Goal: Transaction & Acquisition: Purchase product/service

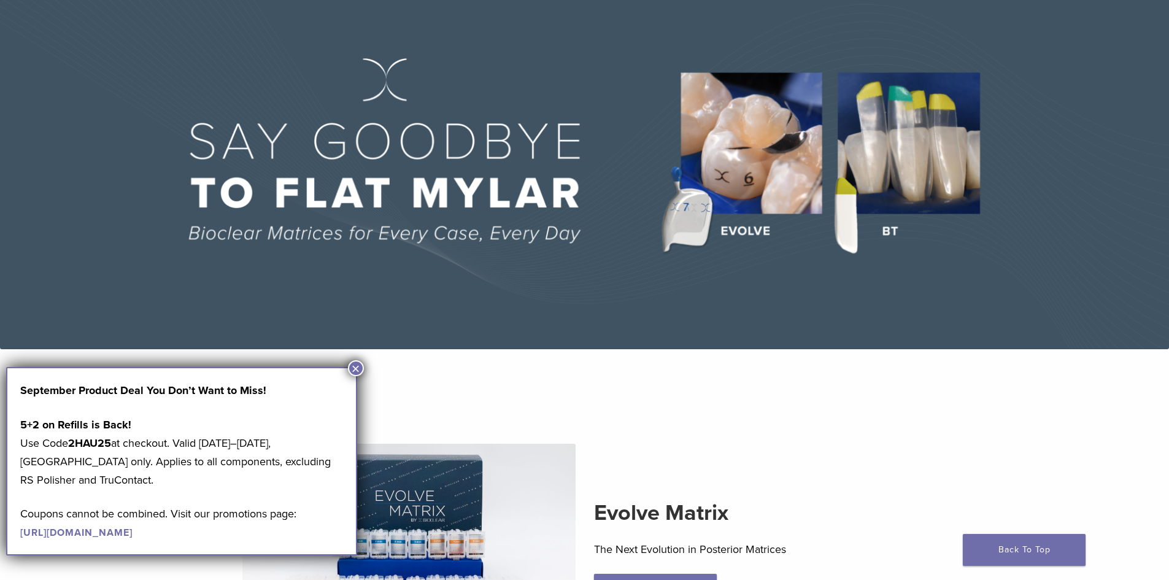
scroll to position [123, 0]
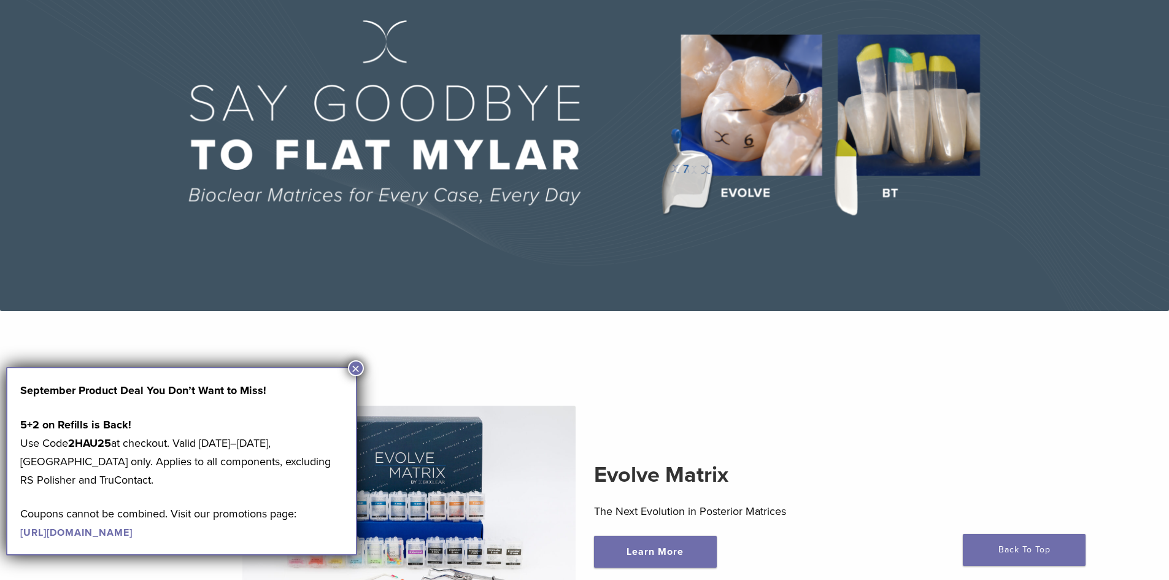
click at [366, 365] on section "Evolve Matrix The Next Evolution in Posterior Matrices Learn More" at bounding box center [585, 494] width 902 height 335
click at [360, 372] on button "×" at bounding box center [356, 368] width 16 height 16
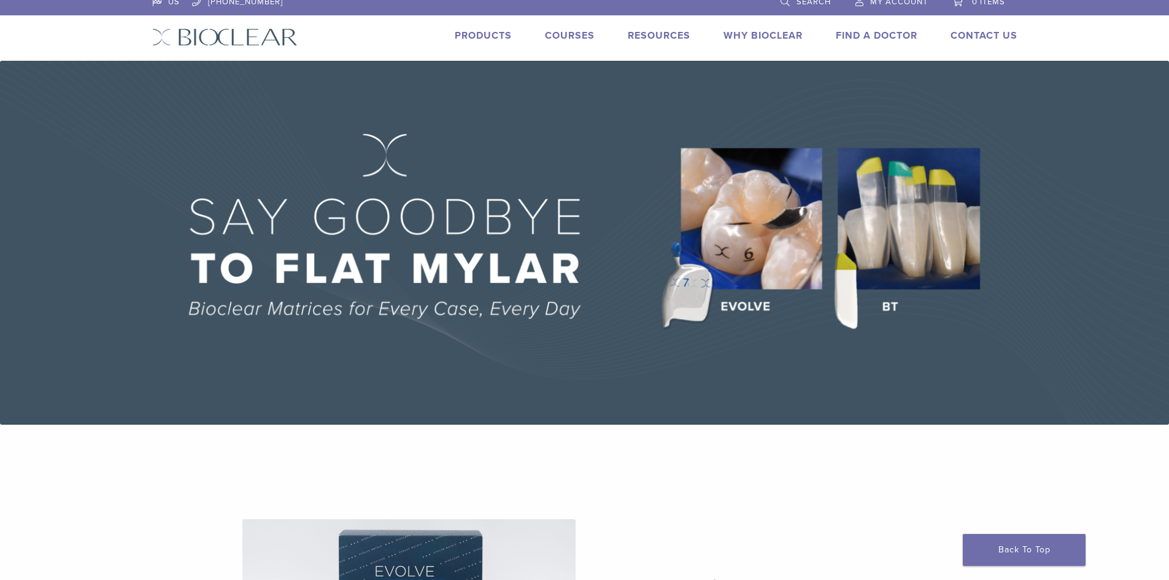
scroll to position [0, 0]
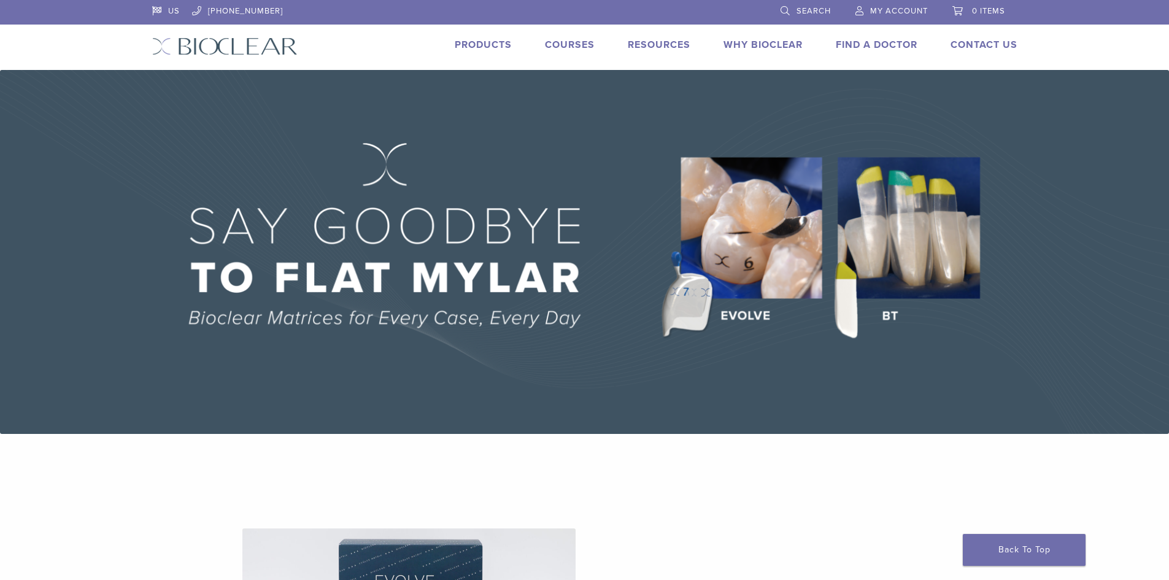
click at [503, 41] on link "Products" at bounding box center [483, 45] width 57 height 12
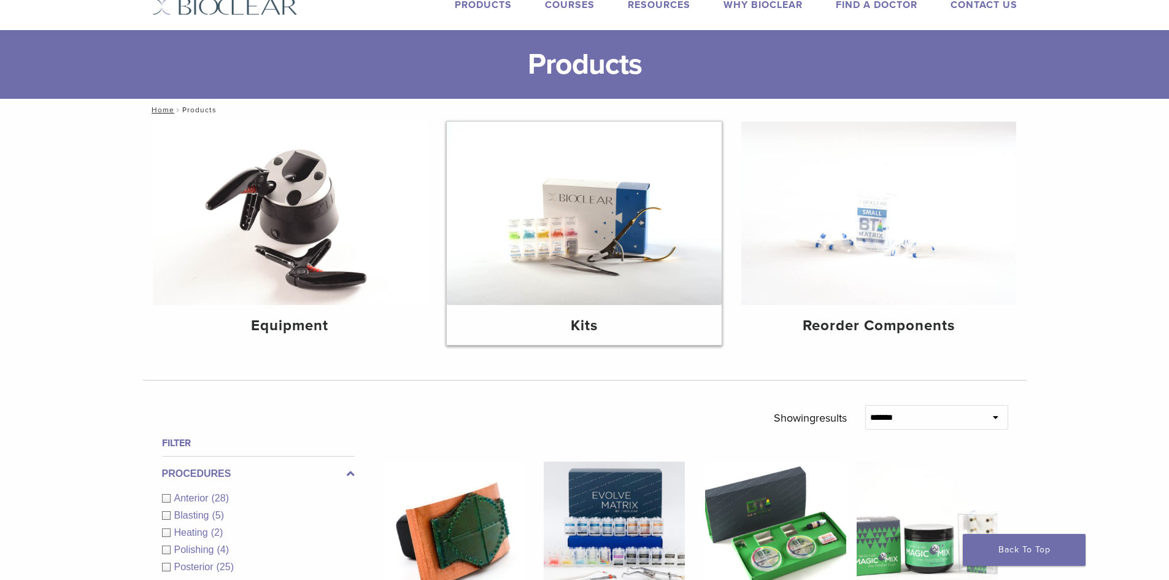
scroll to position [61, 0]
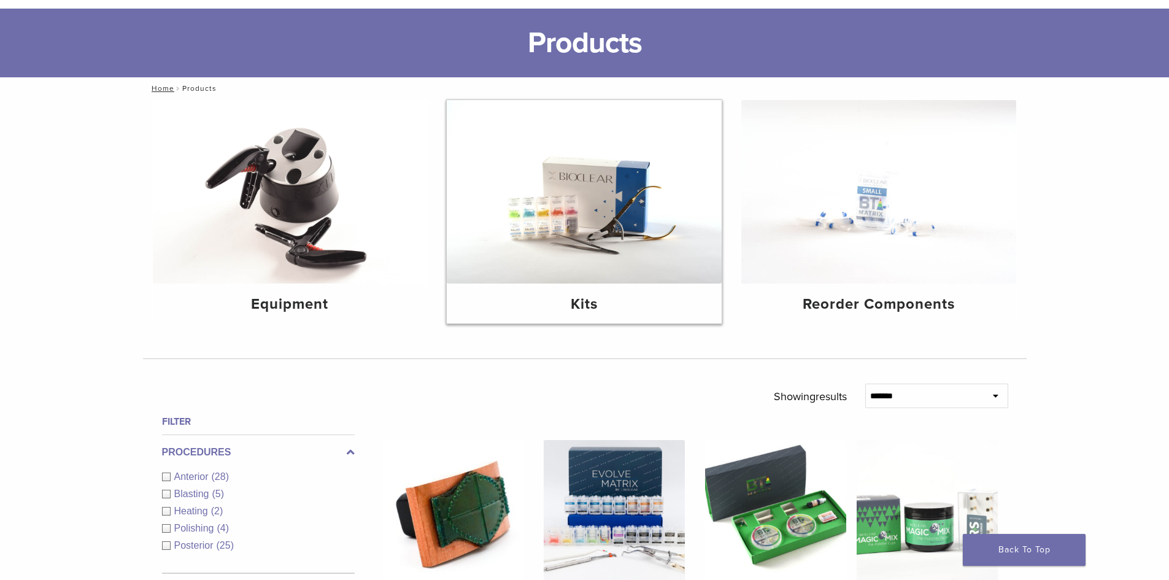
click at [519, 193] on img at bounding box center [584, 191] width 275 height 183
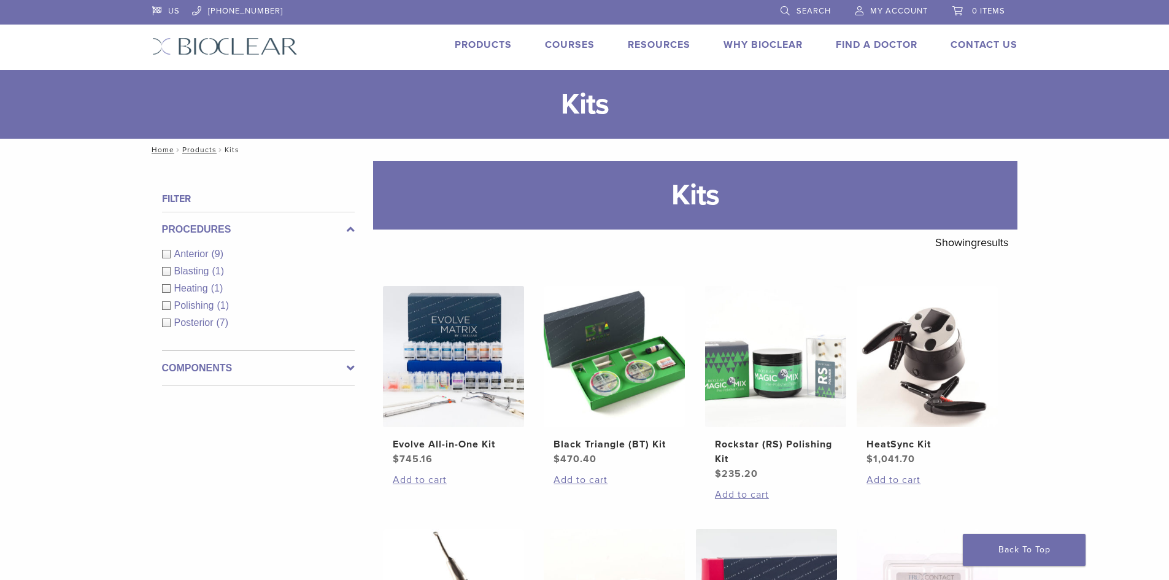
click at [497, 44] on link "Products" at bounding box center [483, 45] width 57 height 12
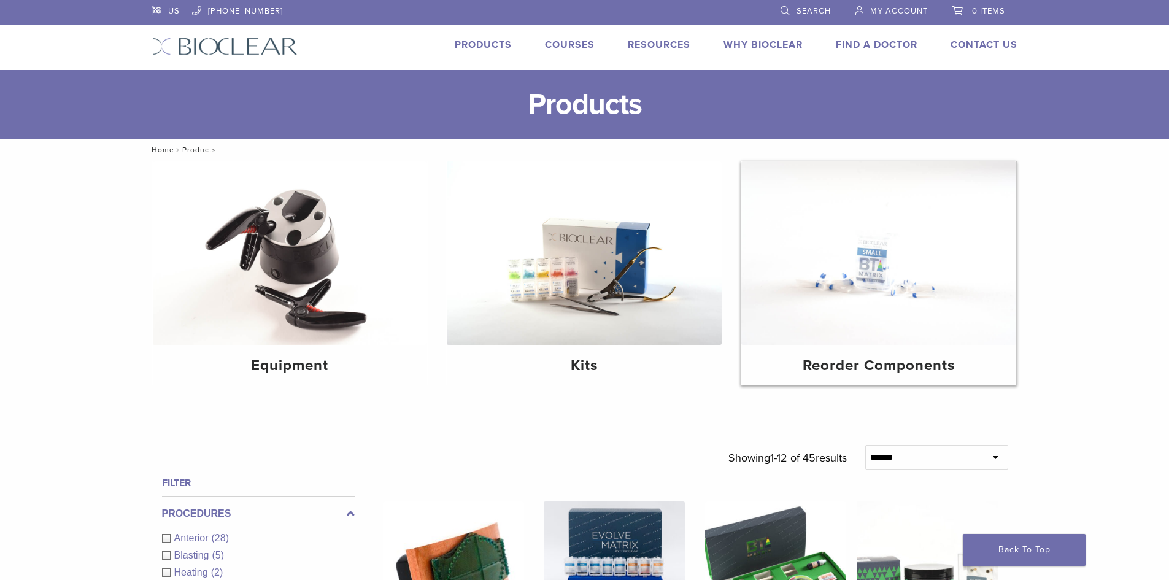
click at [879, 295] on img at bounding box center [878, 252] width 275 height 183
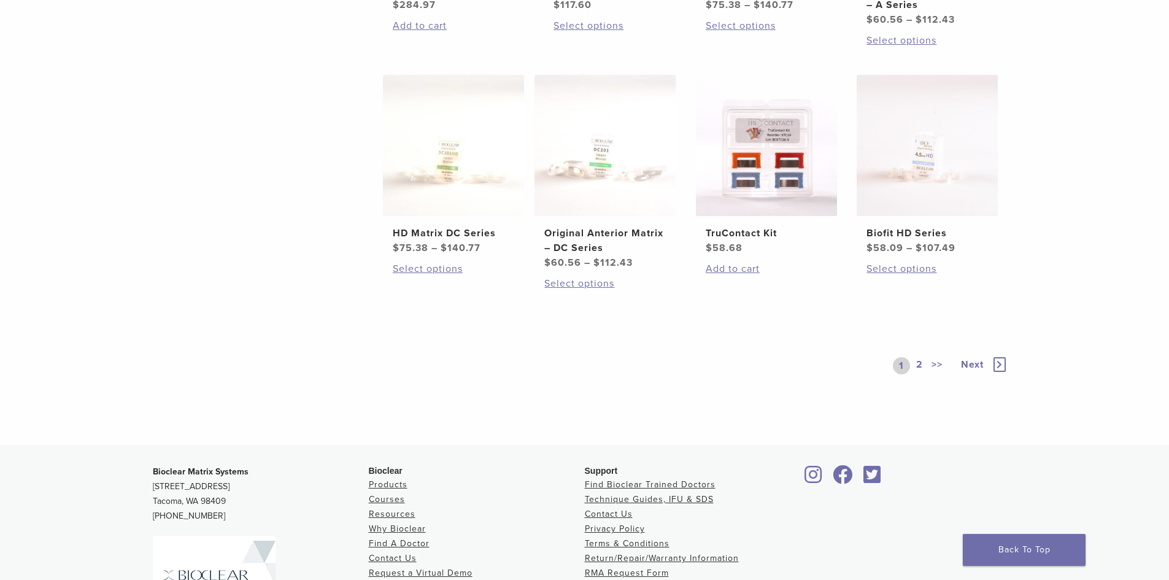
scroll to position [675, 0]
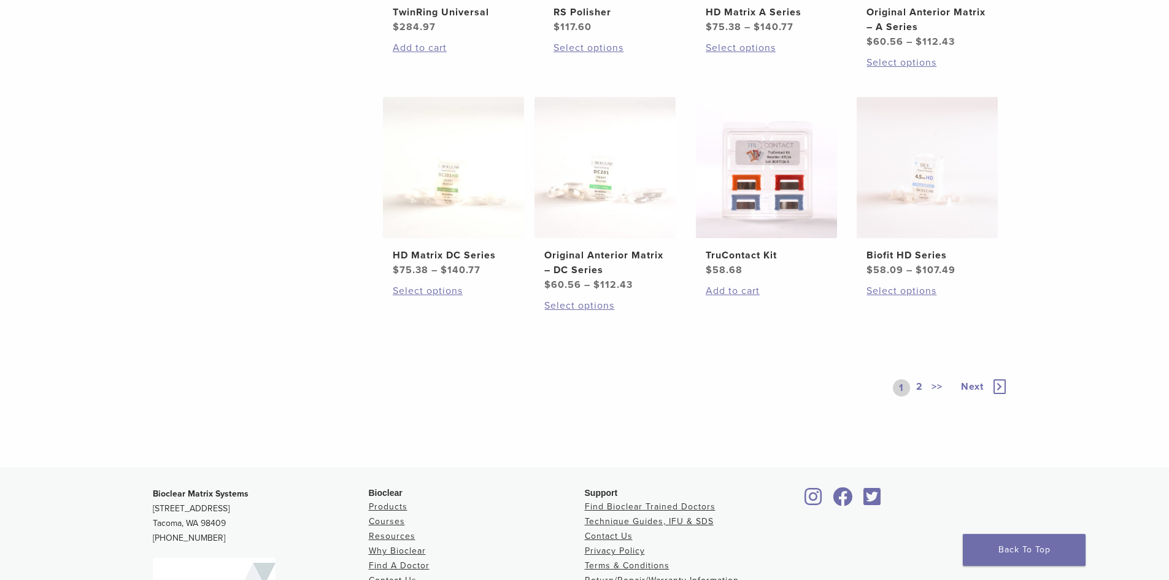
click at [922, 386] on link "2" at bounding box center [920, 387] width 12 height 17
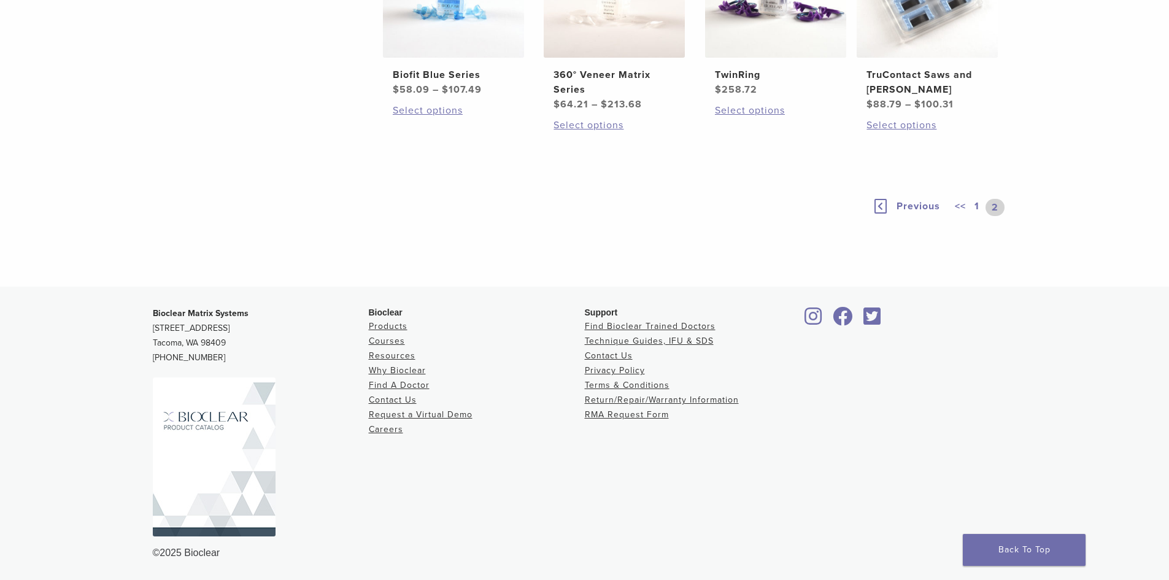
scroll to position [185, 0]
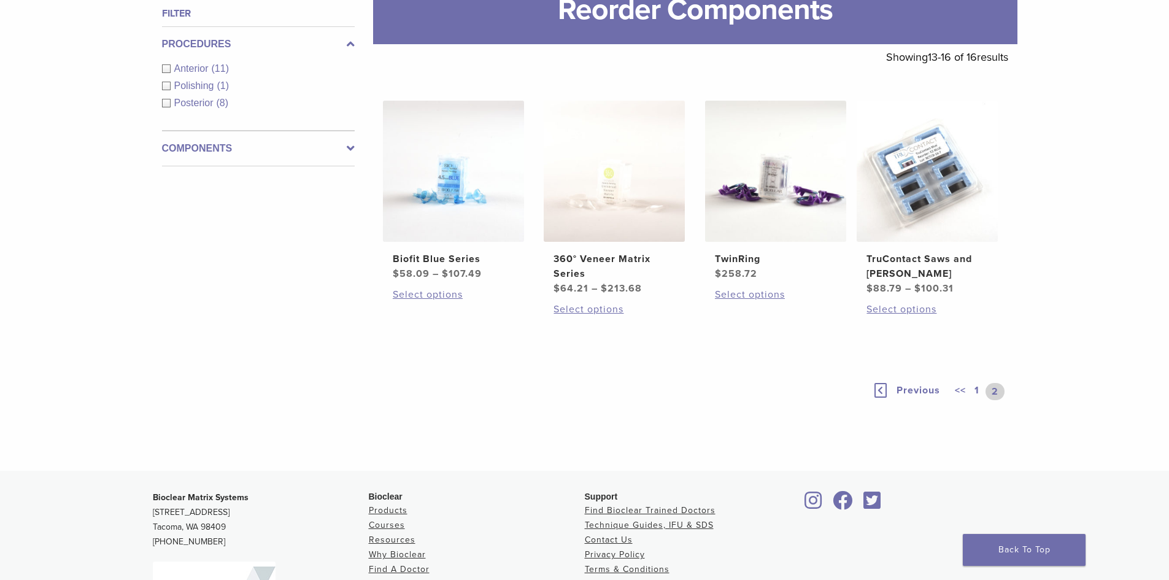
click at [978, 387] on link "1" at bounding box center [977, 391] width 10 height 17
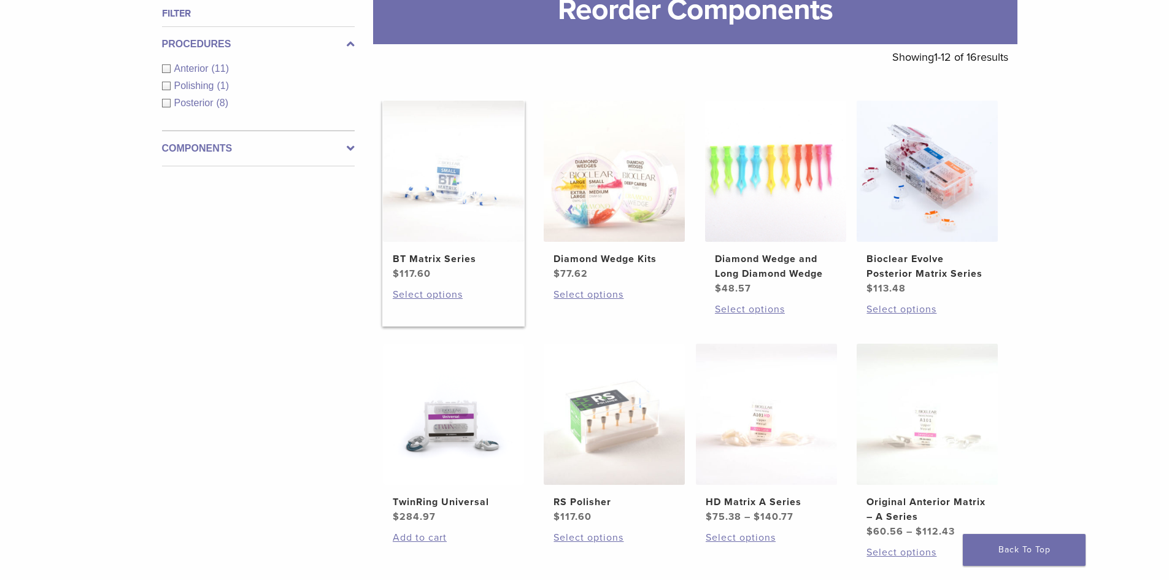
click at [487, 189] on img at bounding box center [453, 171] width 141 height 141
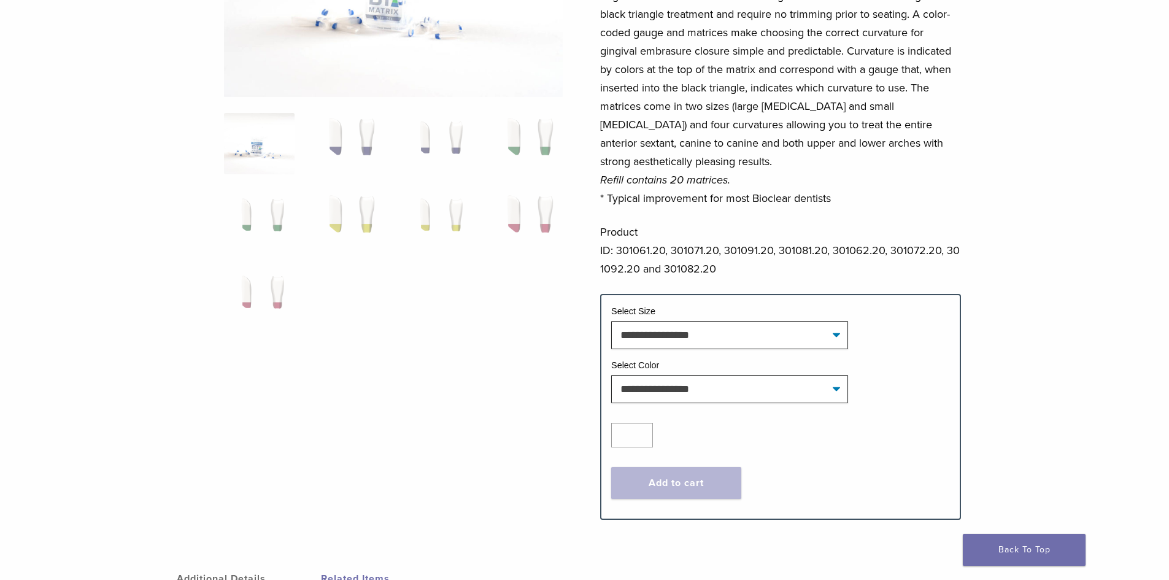
scroll to position [245, 0]
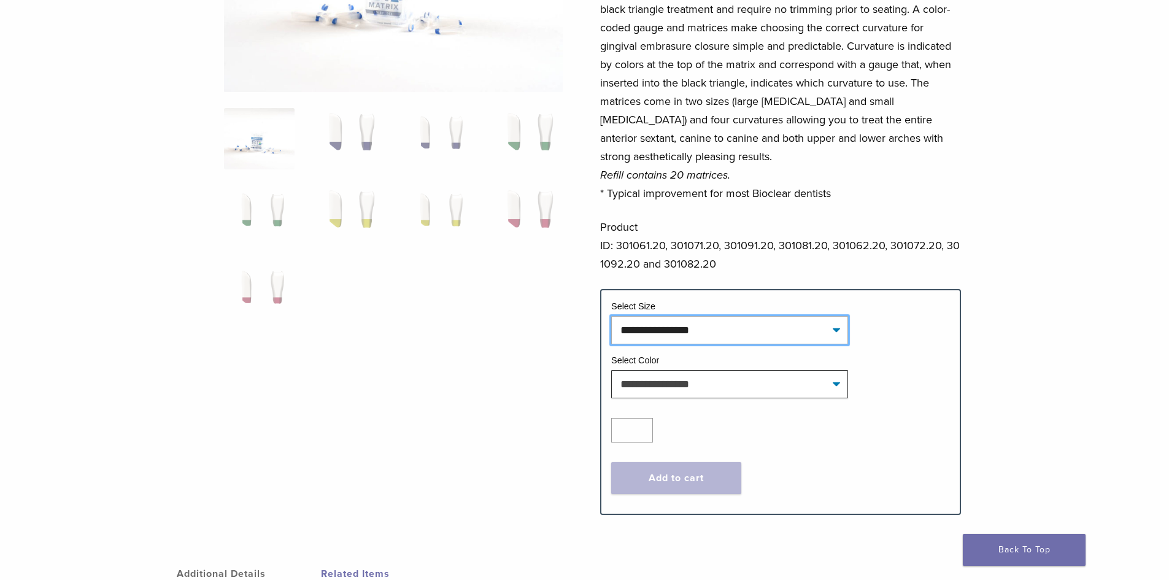
click at [652, 323] on select "**********" at bounding box center [729, 330] width 237 height 28
click at [655, 331] on select "**********" at bounding box center [729, 330] width 237 height 28
click at [661, 380] on select "**********" at bounding box center [729, 384] width 237 height 28
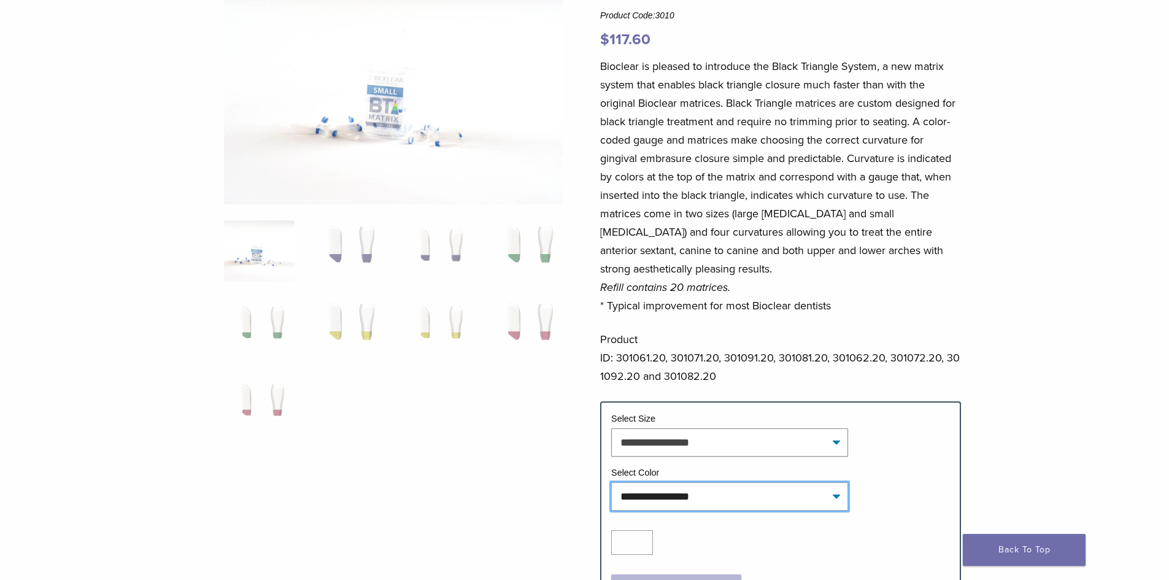
scroll to position [123, 0]
